Goal: Check status: Check status

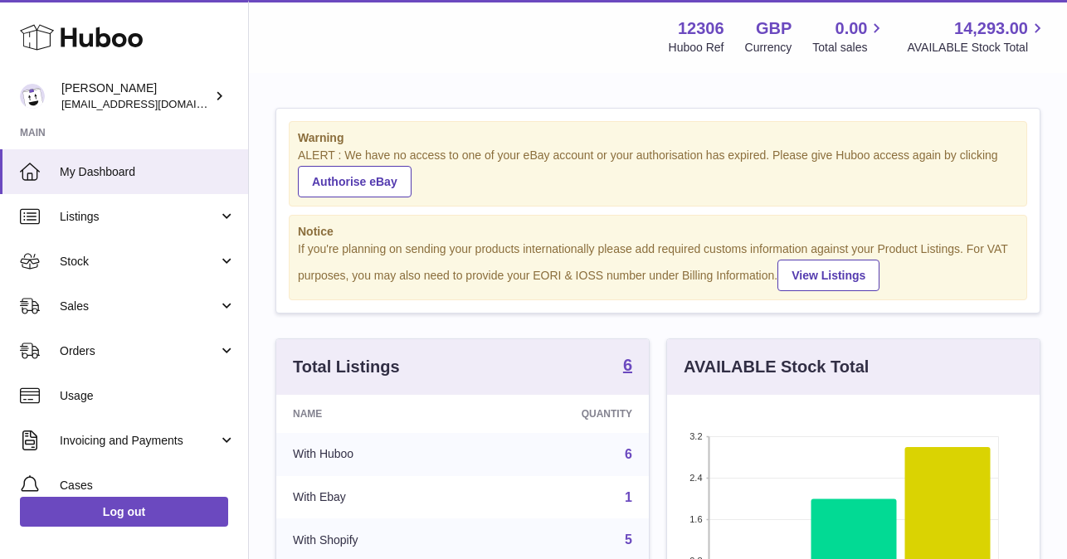
scroll to position [259, 373]
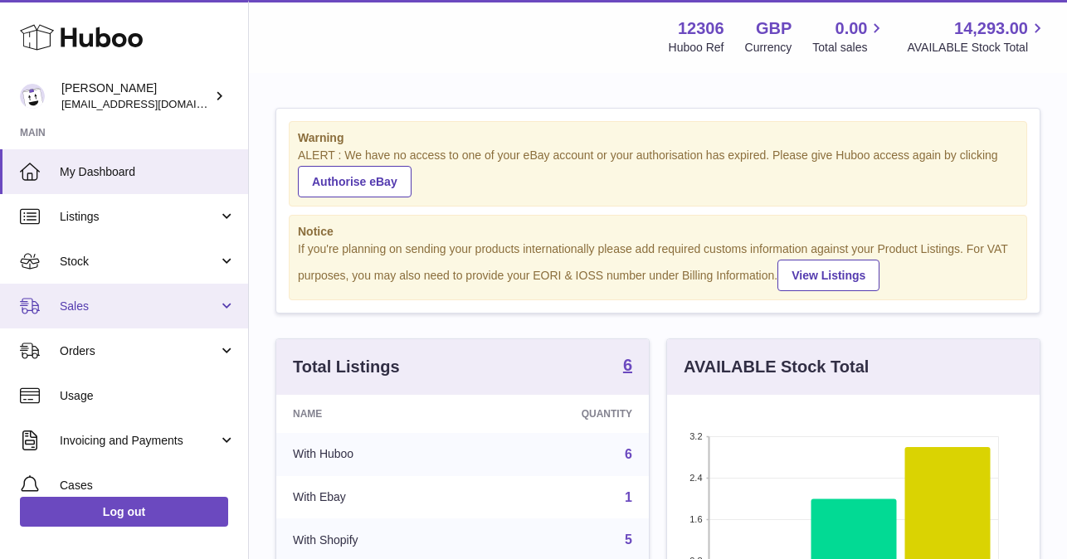
click at [120, 304] on span "Sales" at bounding box center [139, 307] width 159 height 16
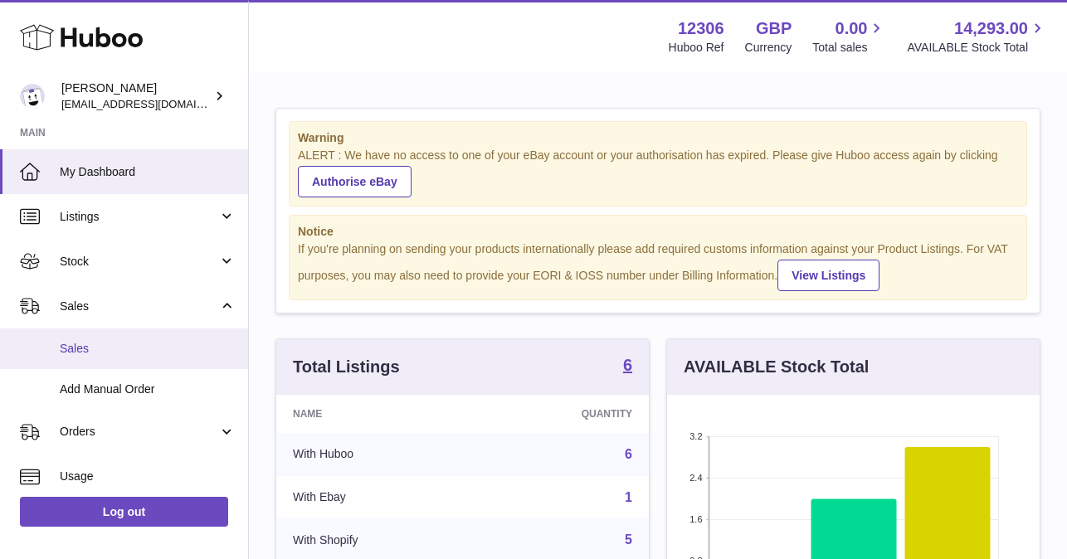
click at [116, 349] on span "Sales" at bounding box center [148, 349] width 176 height 16
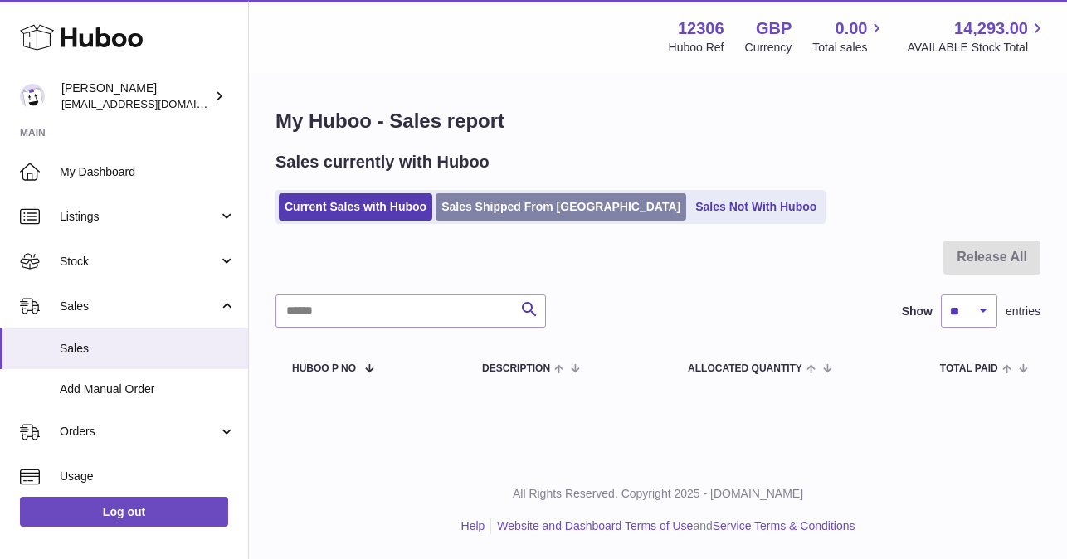
click at [517, 208] on link "Sales Shipped From [GEOGRAPHIC_DATA]" at bounding box center [561, 206] width 251 height 27
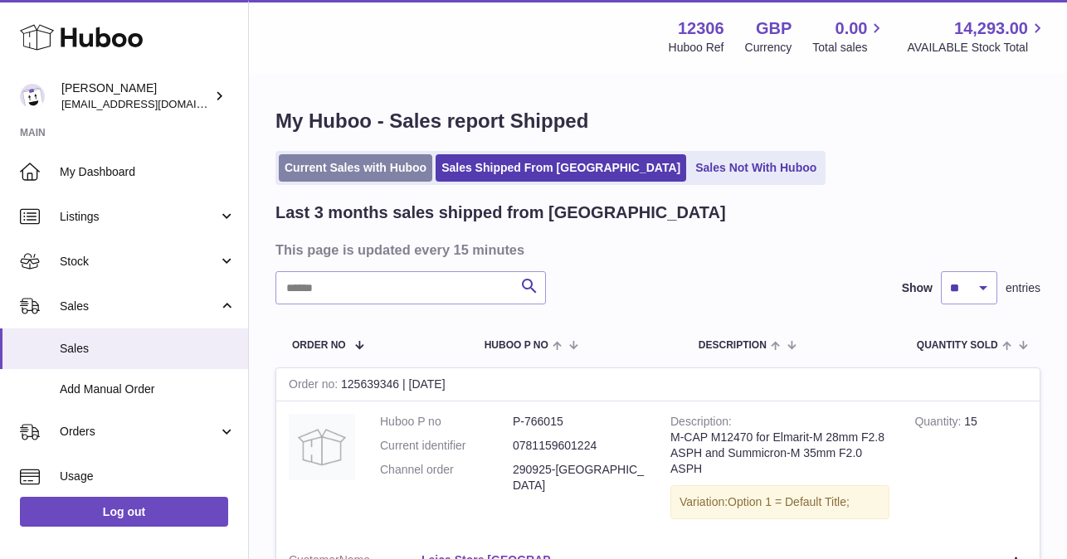
click at [307, 165] on link "Current Sales with Huboo" at bounding box center [356, 167] width 154 height 27
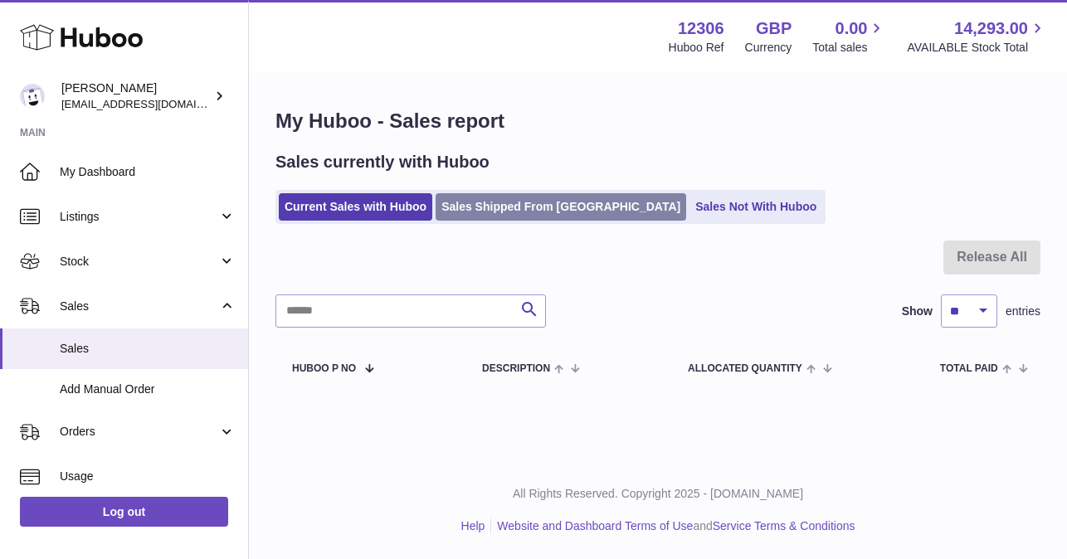
click at [515, 212] on link "Sales Shipped From [GEOGRAPHIC_DATA]" at bounding box center [561, 206] width 251 height 27
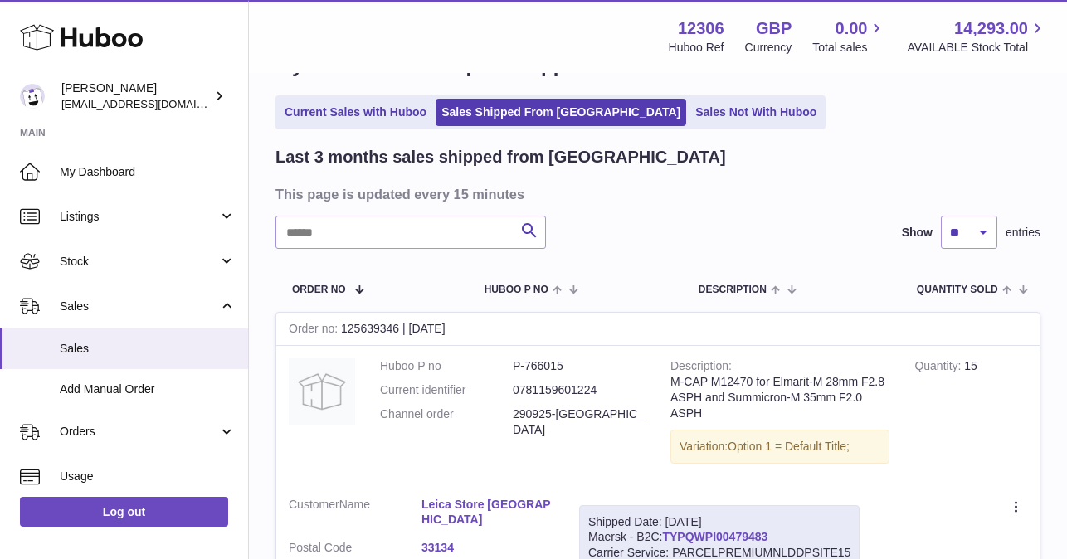
scroll to position [41, 0]
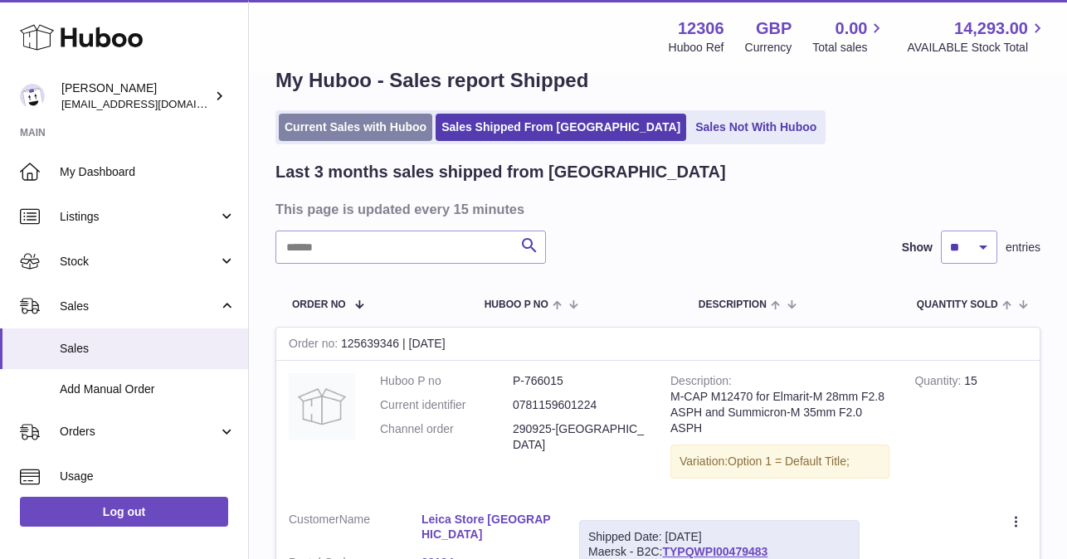
click at [355, 124] on link "Current Sales with Huboo" at bounding box center [356, 127] width 154 height 27
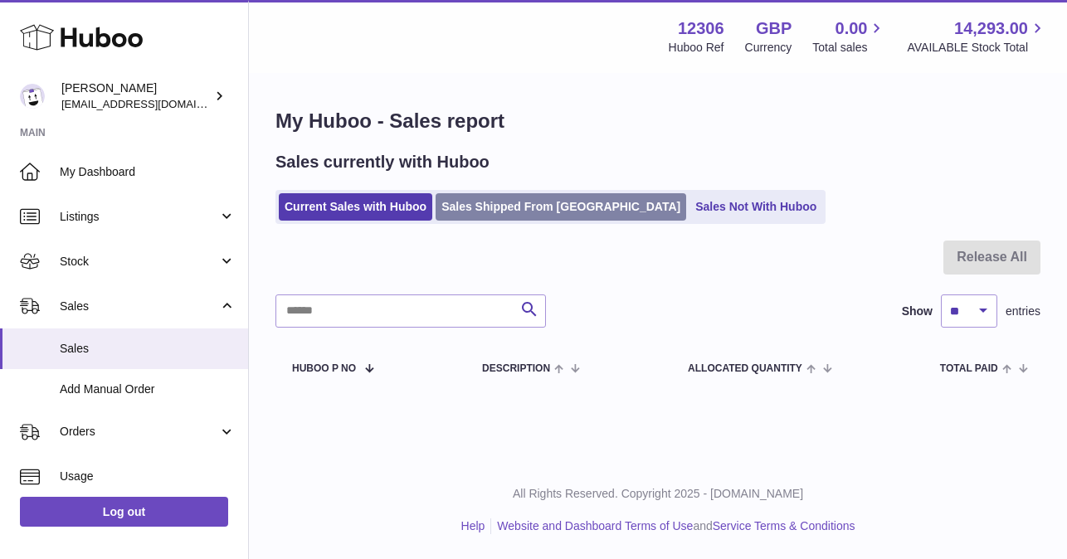
click at [495, 205] on link "Sales Shipped From [GEOGRAPHIC_DATA]" at bounding box center [561, 206] width 251 height 27
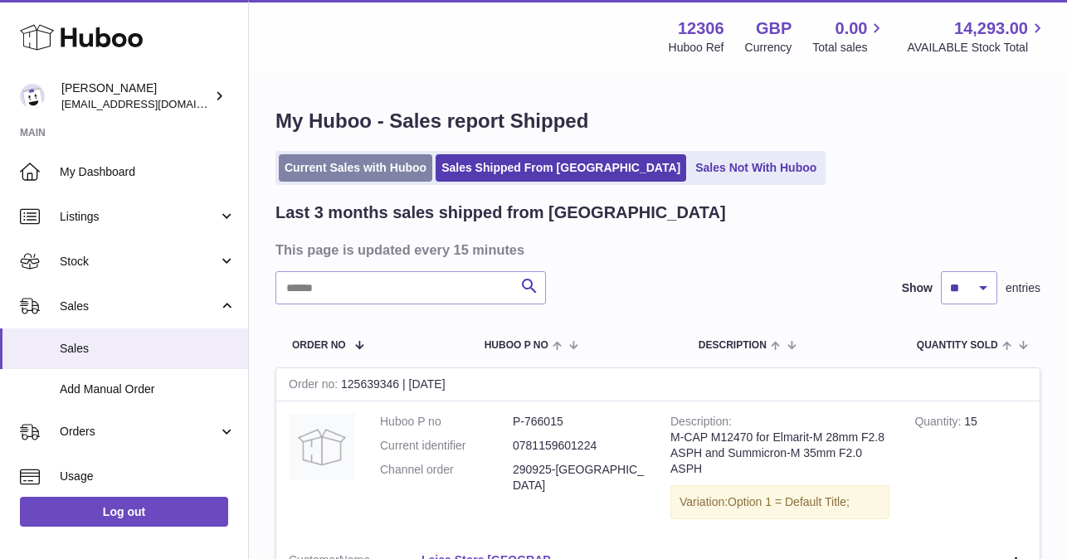
click at [317, 169] on link "Current Sales with Huboo" at bounding box center [356, 167] width 154 height 27
